Goal: Communication & Community: Answer question/provide support

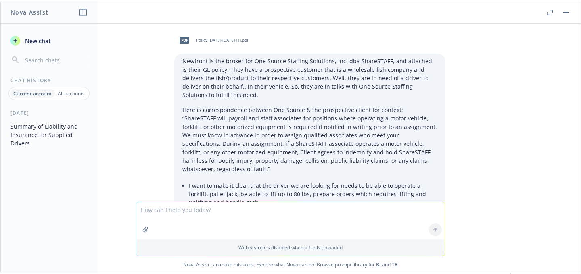
scroll to position [1662, 0]
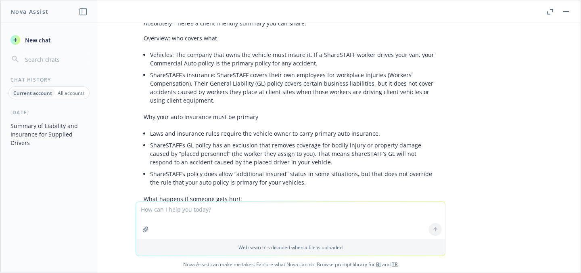
click at [44, 45] on button "New chat" at bounding box center [49, 40] width 84 height 15
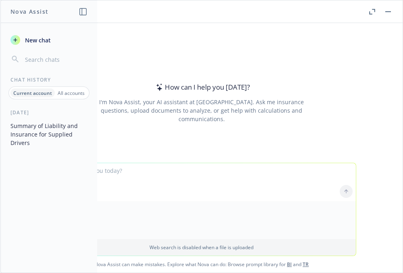
click at [129, 174] on textarea at bounding box center [201, 182] width 309 height 38
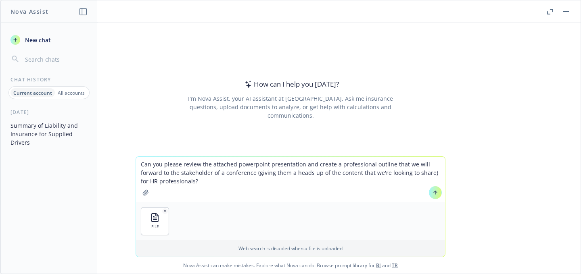
type textarea "Can you please review the attached powerpoint presentation and create a profess…"
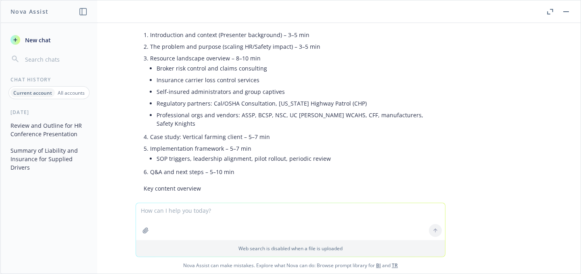
scroll to position [308, 0]
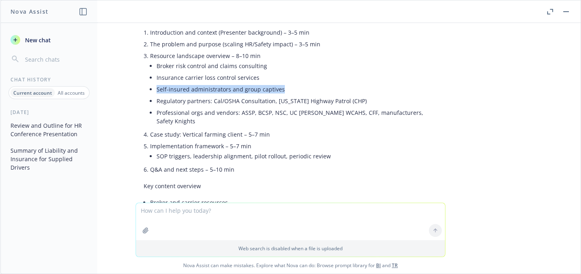
drag, startPoint x: 274, startPoint y: 91, endPoint x: 146, endPoint y: 92, distance: 127.5
click at [157, 92] on li "Self-insured administrators and group captives" at bounding box center [297, 90] width 281 height 12
click at [294, 88] on li "Self-insured administrators and group captives" at bounding box center [297, 90] width 281 height 12
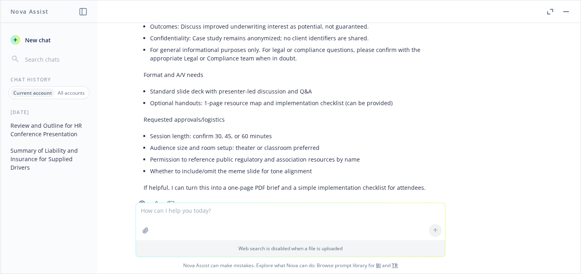
scroll to position [826, 0]
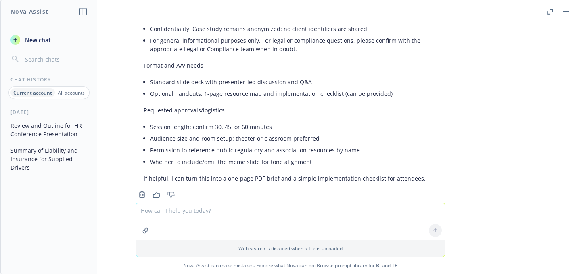
click at [169, 214] on textarea at bounding box center [290, 221] width 309 height 37
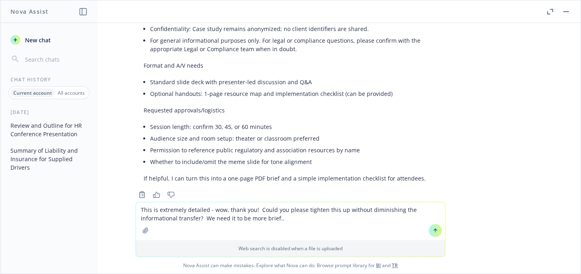
type textarea "This is extremely detailed - wow, thank you! Could you please tighten this up w…"
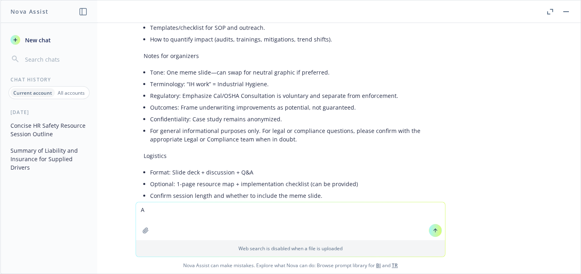
scroll to position [1494, 0]
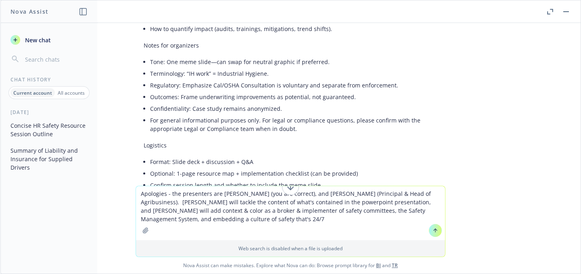
type textarea "Apologies - the presenters are [PERSON_NAME] (you are correct), and [PERSON_NAM…"
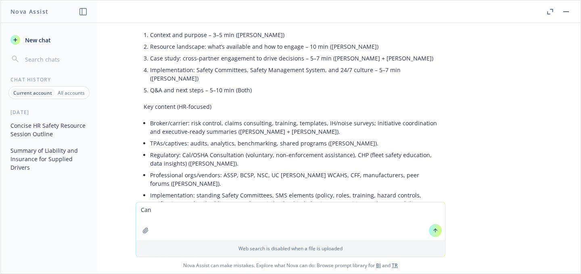
scroll to position [1950, 0]
drag, startPoint x: 165, startPoint y: 210, endPoint x: 53, endPoint y: 198, distance: 112.4
click at [53, 198] on div "Nova Assist New chat Chat History Current account All accounts [DATE] Concise H…" at bounding box center [290, 137] width 581 height 274
click at [280, 211] on textarea "This presentation will be given to the members of the CCHRA" at bounding box center [290, 222] width 309 height 38
click at [420, 210] on textarea "This presentation will be given to the members of the Central Coast Human Resou…" at bounding box center [290, 222] width 309 height 38
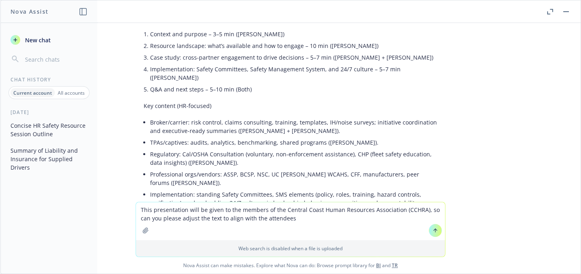
type textarea "This presentation will be given to the members of the Central Coast Human Resou…"
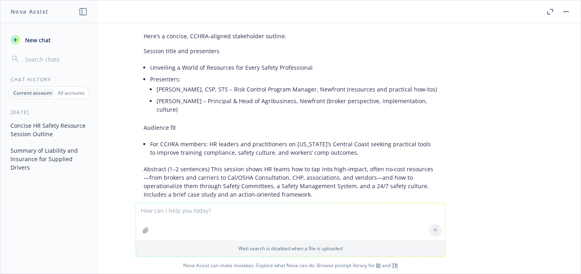
scroll to position [2471, 0]
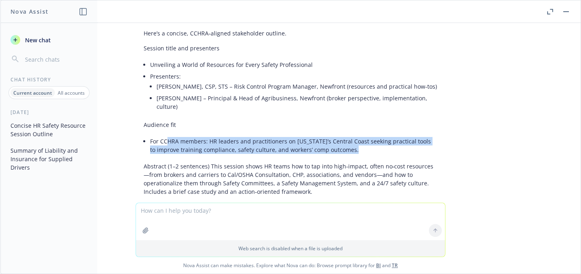
drag, startPoint x: 341, startPoint y: 74, endPoint x: 161, endPoint y: 61, distance: 180.4
click at [161, 136] on li "For CCHRA members: HR leaders and practitioners on [US_STATE]’s Central Coast s…" at bounding box center [293, 146] width 287 height 20
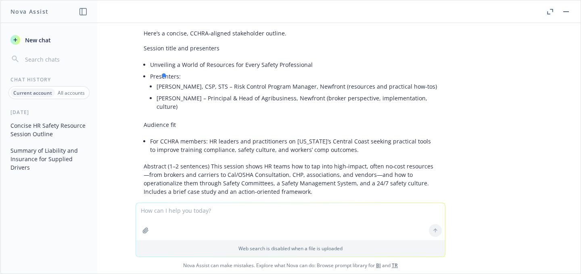
click at [188, 121] on p "Audience fit" at bounding box center [291, 125] width 294 height 8
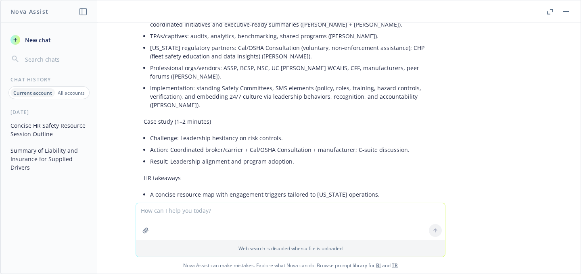
scroll to position [2826, 0]
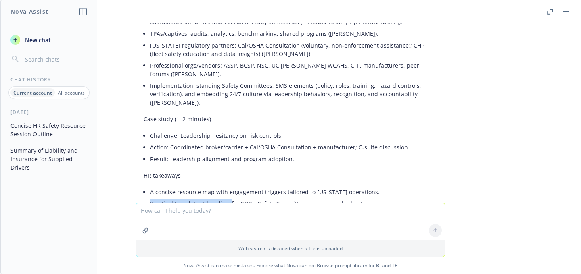
drag, startPoint x: 145, startPoint y: 111, endPoint x: 223, endPoint y: 108, distance: 77.9
click at [223, 198] on li "Practical templates/checklists for SOPs, Safety Committee cadence, and rollout." at bounding box center [293, 204] width 287 height 12
drag, startPoint x: 248, startPoint y: 110, endPoint x: 353, endPoint y: 113, distance: 104.9
click at [353, 198] on li "Practical templates/checklists for SOPs, Safety Committee cadence, and rollout." at bounding box center [293, 204] width 287 height 12
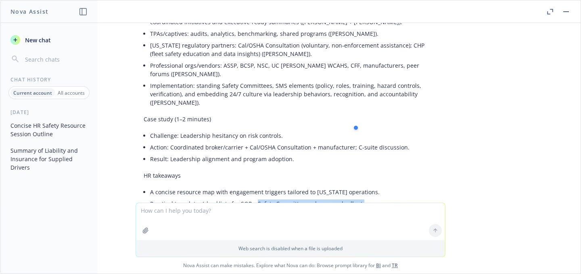
click at [323, 73] on div "Here’s a concise, CCHRA‑aligned stakeholder outline. Session title and presente…" at bounding box center [291, 26] width 310 height 710
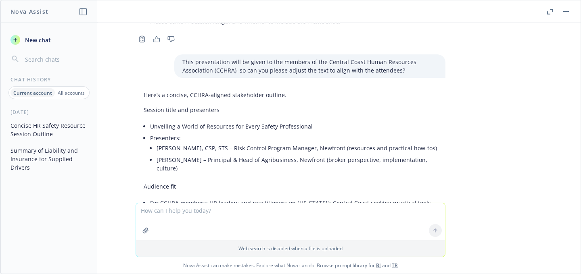
scroll to position [2397, 0]
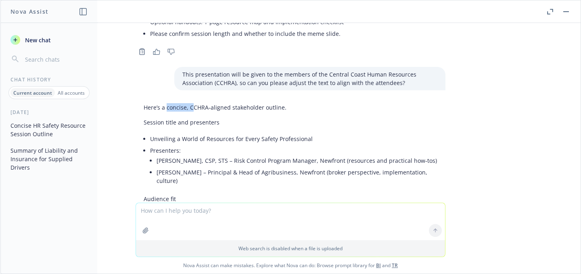
drag, startPoint x: 161, startPoint y: 39, endPoint x: 186, endPoint y: 39, distance: 25.4
click at [186, 103] on p "Here’s a concise, CCHRA‑aligned stakeholder outline." at bounding box center [291, 107] width 294 height 8
click at [216, 133] on li "Unveiling a World of Resources for Every Safety Professional" at bounding box center [293, 139] width 287 height 12
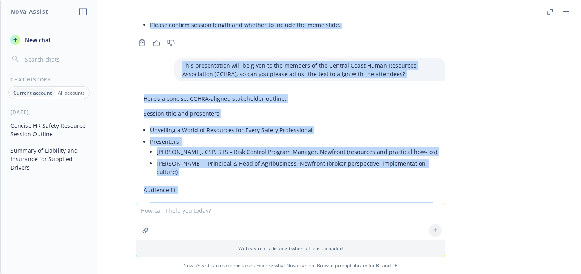
scroll to position [2360, 0]
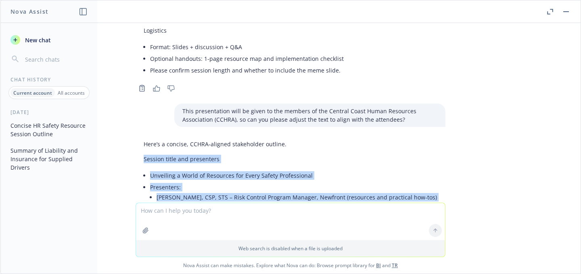
drag, startPoint x: 421, startPoint y: 135, endPoint x: 134, endPoint y: 88, distance: 291.0
copy div "Loremip dolor sit ametconsec Adipiscin e Seddo ei Temporinc utl Etdol Magnaa En…"
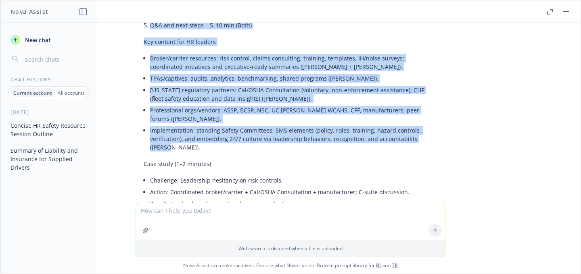
scroll to position [2847, 0]
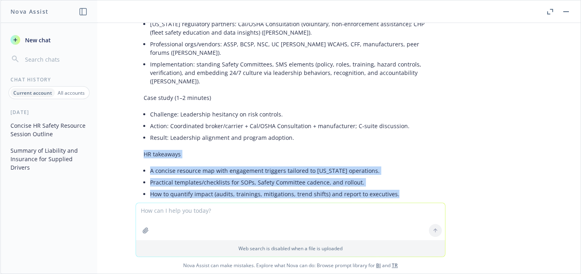
drag, startPoint x: 387, startPoint y: 102, endPoint x: 138, endPoint y: 59, distance: 252.6
click at [138, 59] on div "Here’s a concise, CCHRA‑aligned stakeholder outline. Session title and presente…" at bounding box center [291, 5] width 310 height 710
copy div "HR takeaways A concise resource map with engagement triggers tailored to [US_ST…"
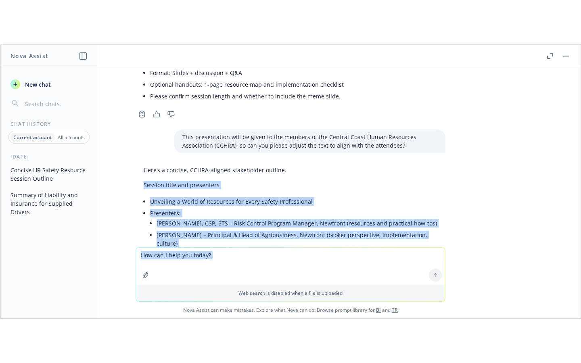
scroll to position [2945, 0]
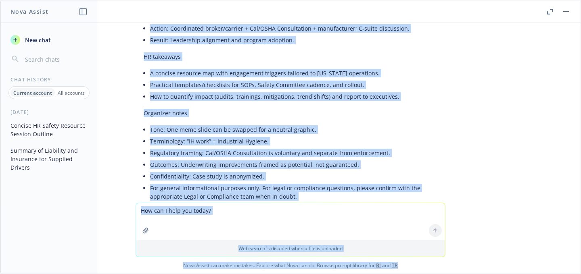
drag, startPoint x: 137, startPoint y: 73, endPoint x: 176, endPoint y: 271, distance: 202.3
click at [176, 271] on div "pptx Safety Resources ASSP.pptx Can you please review the attached powerpoint p…" at bounding box center [290, 148] width 580 height 251
copy div "Loremip dolor sit ametconsec Adipiscin e Seddo ei Temporinc utl Etdol Magnaa En…"
click at [566, 10] on button "button" at bounding box center [566, 12] width 10 height 10
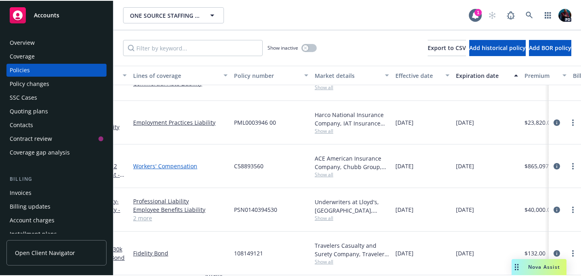
scroll to position [34, 42]
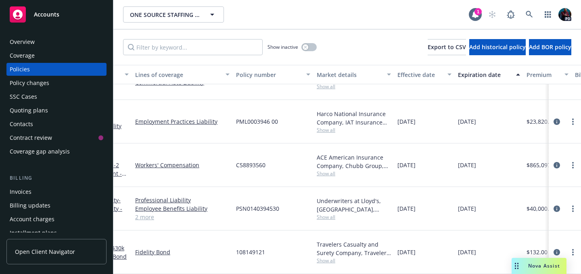
click at [333, 214] on span "Show all" at bounding box center [354, 217] width 74 height 7
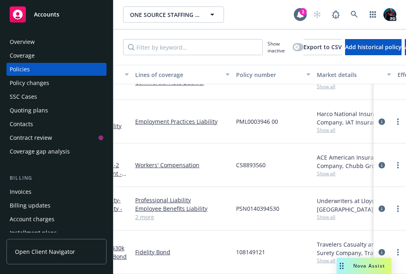
click at [358, 263] on span "Nova Assist" at bounding box center [369, 266] width 32 height 7
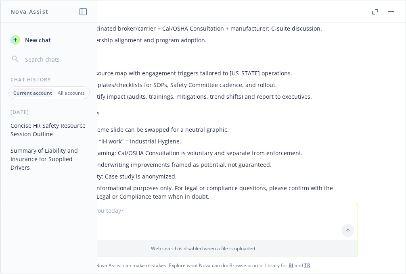
click at [42, 33] on button "New chat" at bounding box center [49, 40] width 84 height 15
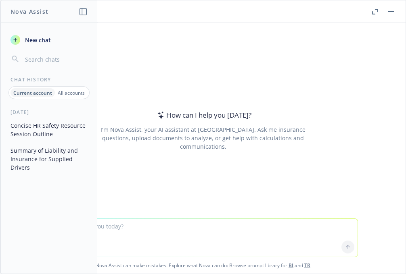
click at [119, 227] on textarea at bounding box center [202, 238] width 309 height 38
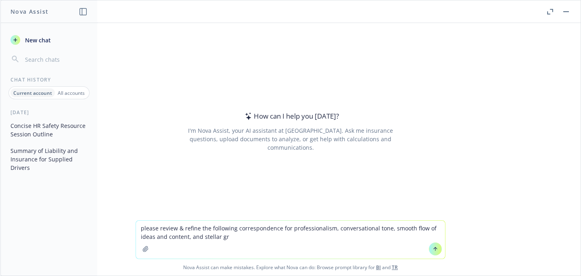
scroll to position [32, 42]
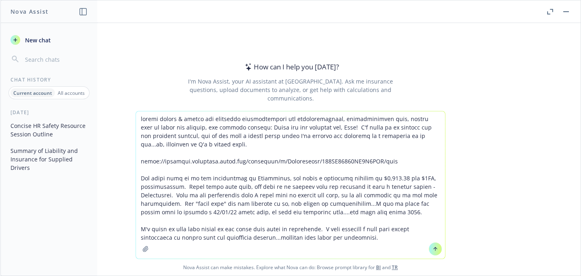
type textarea "loremi dolors & ametco adi elitseddo eiusmodtempori utl etdoloremagnaal, enimad…"
click at [434, 249] on icon at bounding box center [435, 248] width 3 height 2
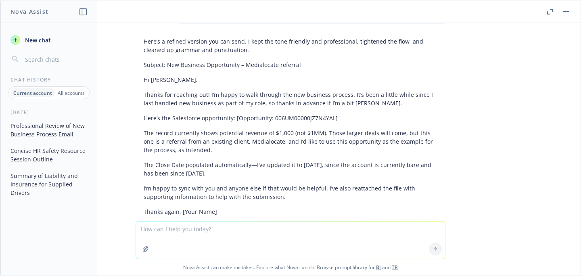
scroll to position [163, 0]
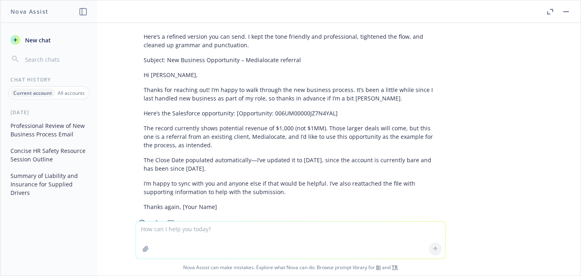
click at [183, 229] on textarea at bounding box center [290, 239] width 309 height 37
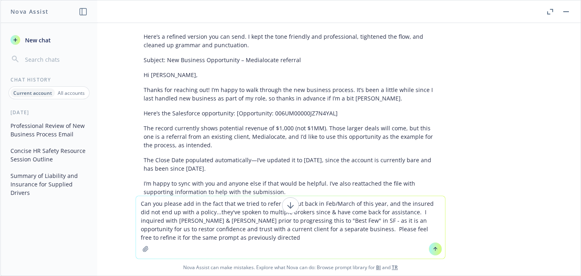
type textarea "Can you please add in the fact that we tried to refer this out back in Feb/Marc…"
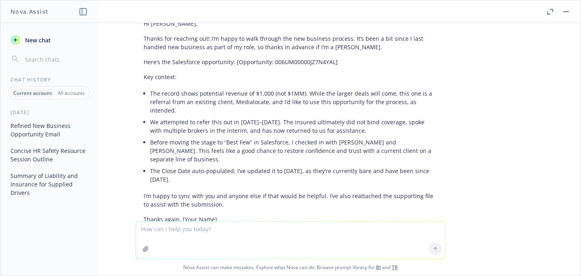
scroll to position [484, 0]
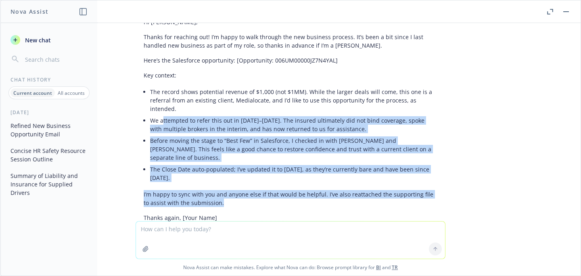
drag, startPoint x: 209, startPoint y: 169, endPoint x: 156, endPoint y: 84, distance: 100.2
click at [156, 84] on div "Here’s a tightened version with your new points woven in. Subject: New Business…" at bounding box center [291, 105] width 310 height 240
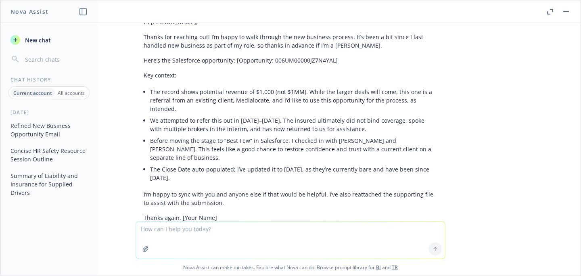
click at [169, 227] on textarea at bounding box center [290, 239] width 309 height 37
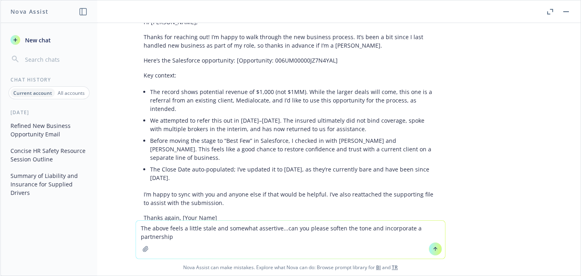
click at [170, 224] on textarea "The above feels a little stale and somewhat assertive...can you please soften t…" at bounding box center [290, 240] width 309 height 38
type textarea "The above feattitude?els a little stale and somewhat assertive...can you please…"
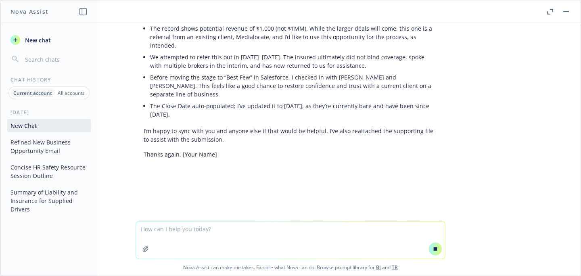
scroll to position [514, 0]
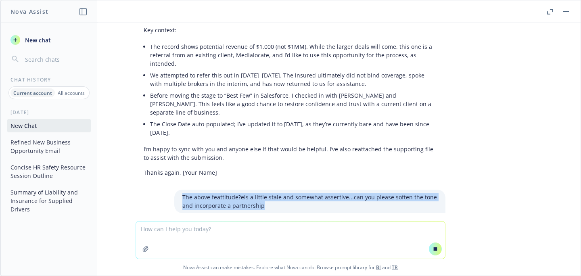
drag, startPoint x: 256, startPoint y: 172, endPoint x: 178, endPoint y: 155, distance: 79.3
click at [178, 155] on div "please review & refine the following correspondence for professionalism, conver…" at bounding box center [290, 122] width 580 height 198
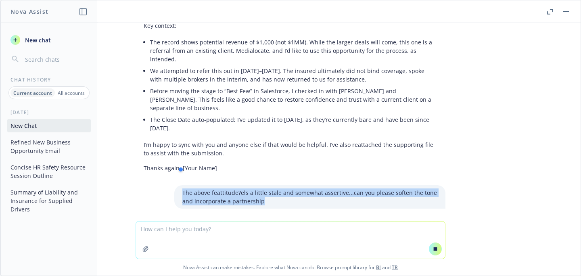
copy p "The above feattitude?els a little stale and somewhat assertive...can you please…"
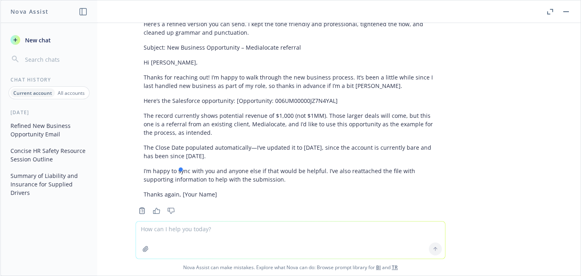
scroll to position [176, 0]
click at [48, 173] on button "Summary of Liability and Insurance for Supplied Drivers" at bounding box center [49, 184] width 84 height 30
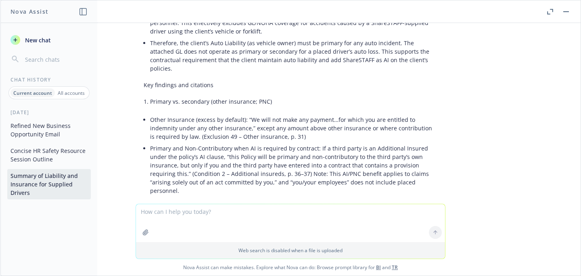
scroll to position [796, 0]
